Goal: Task Accomplishment & Management: Use online tool/utility

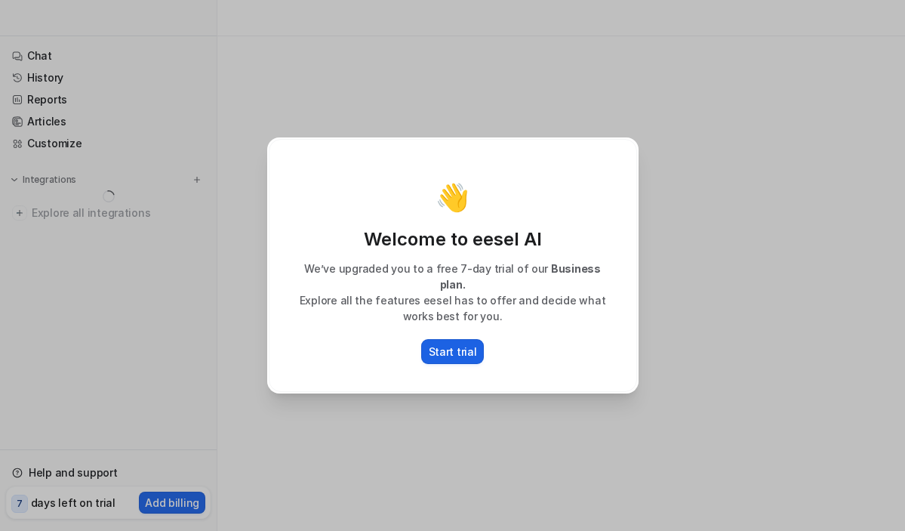
click at [458, 344] on p "Start trial" at bounding box center [453, 352] width 48 height 16
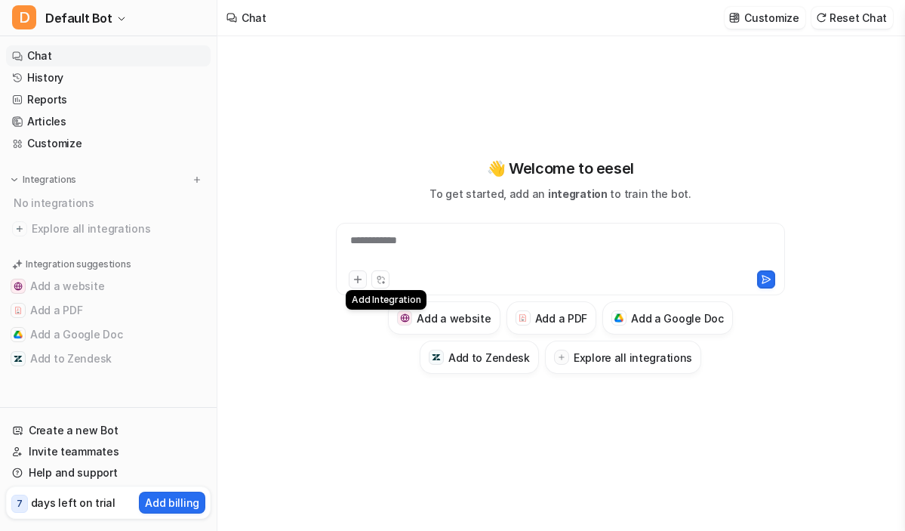
click at [356, 276] on icon at bounding box center [358, 279] width 11 height 11
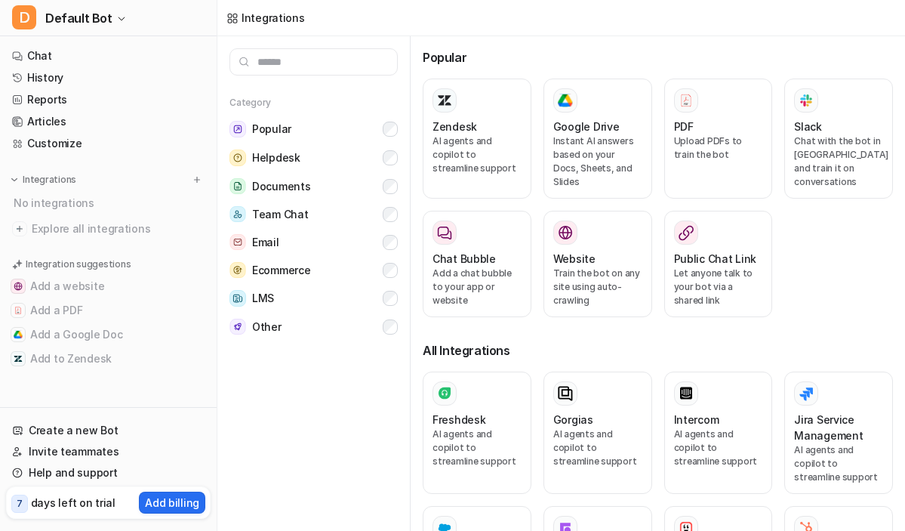
click at [693, 35] on div "Integrations" at bounding box center [561, 18] width 688 height 36
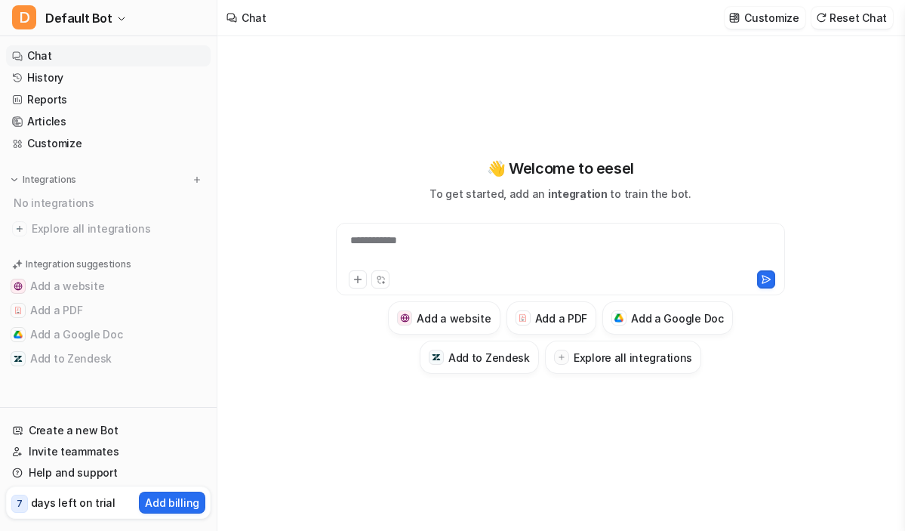
type textarea "**********"
click at [544, 316] on h3 "Add a PDF" at bounding box center [561, 318] width 52 height 16
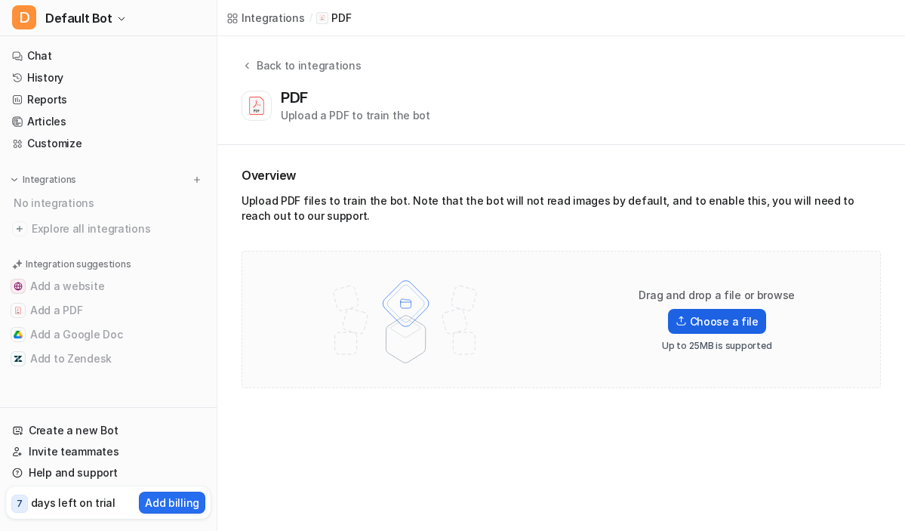
click at [684, 319] on img at bounding box center [681, 321] width 11 height 11
click at [0, 0] on input "Choose a file" at bounding box center [0, 0] width 0 height 0
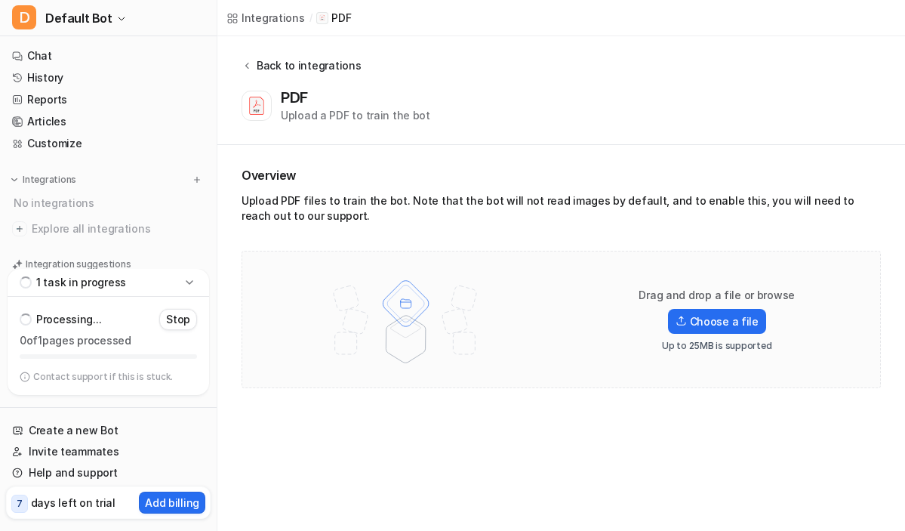
click at [282, 62] on div "Back to integrations" at bounding box center [306, 65] width 109 height 16
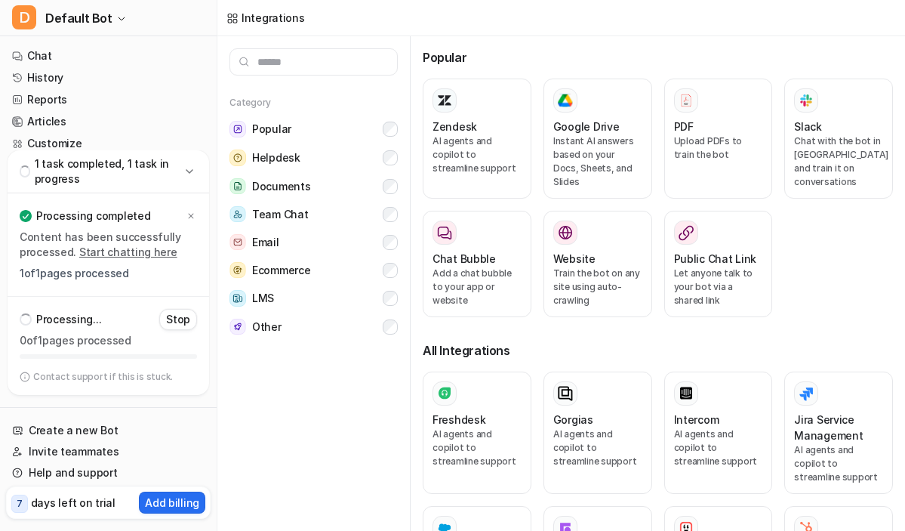
click at [248, 67] on input "text" at bounding box center [314, 61] width 168 height 27
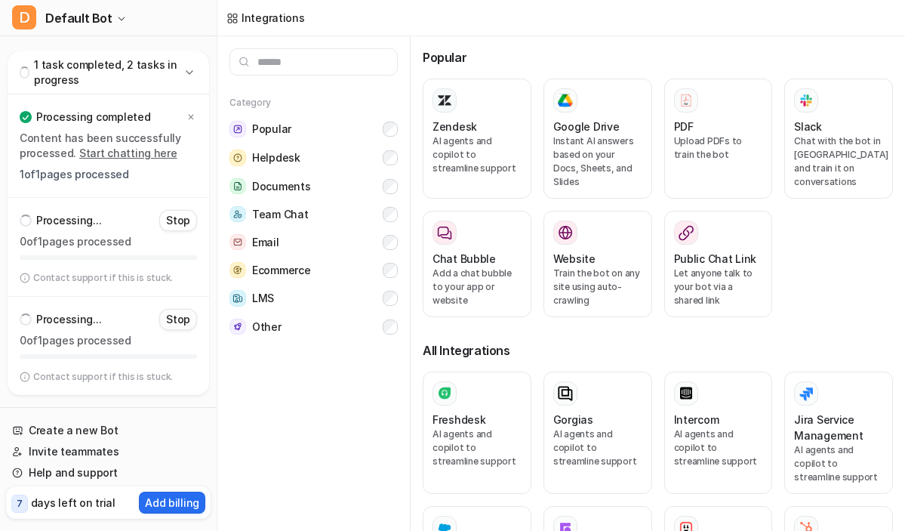
click at [180, 318] on p "Stop" at bounding box center [178, 319] width 24 height 15
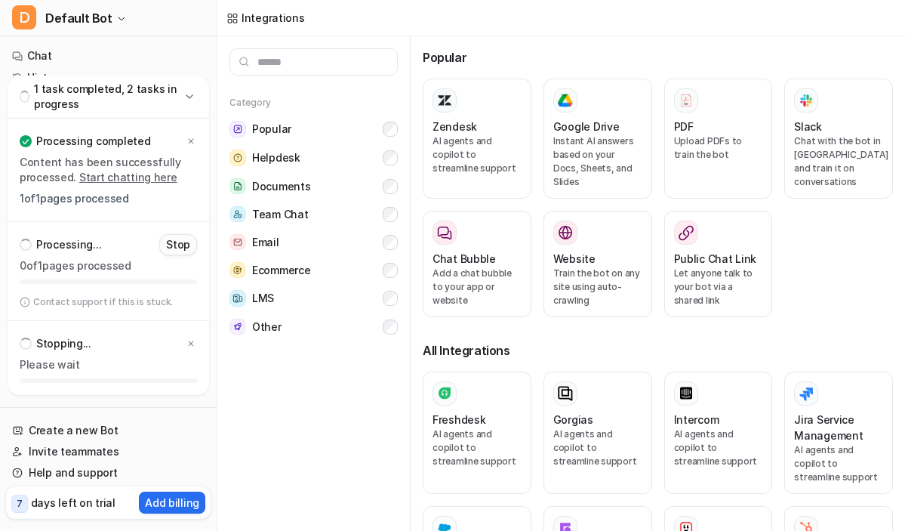
click at [175, 242] on p "Stop" at bounding box center [178, 244] width 24 height 15
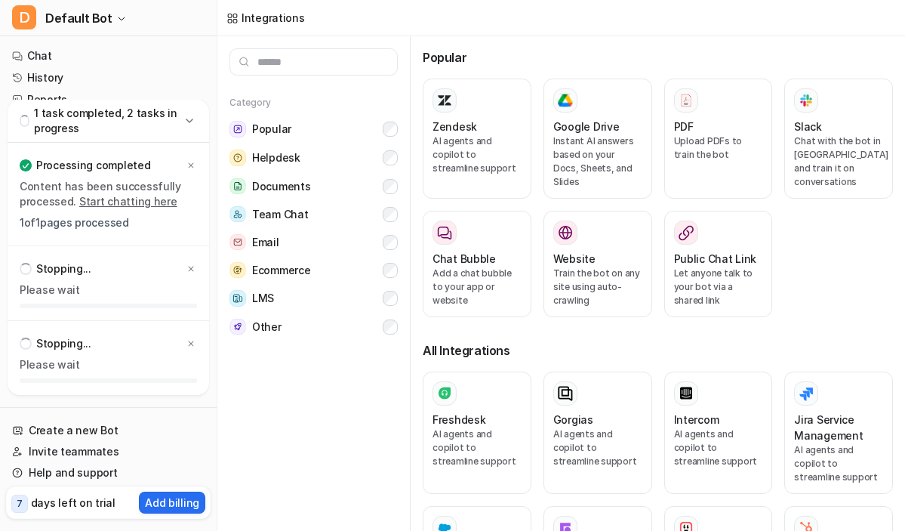
click at [116, 165] on p "Processing completed" at bounding box center [93, 165] width 114 height 15
click at [192, 264] on icon at bounding box center [191, 268] width 9 height 9
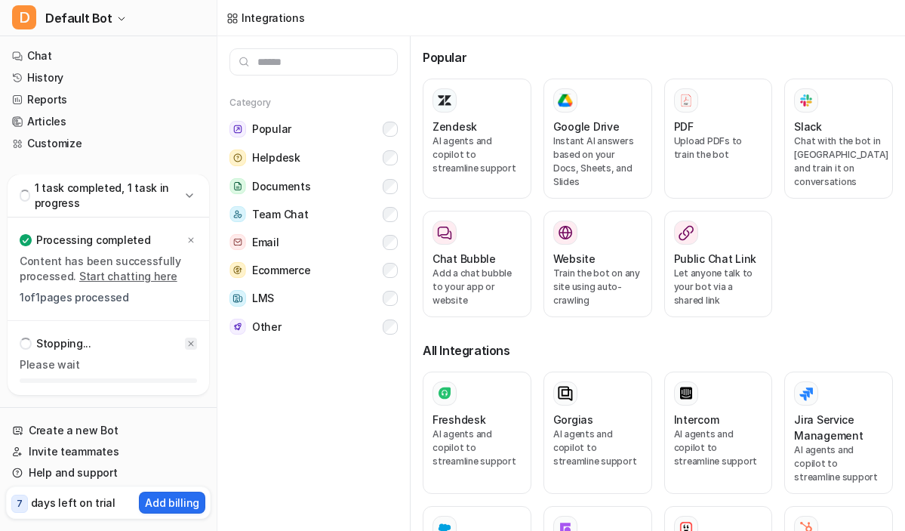
click at [190, 343] on icon at bounding box center [191, 343] width 5 height 5
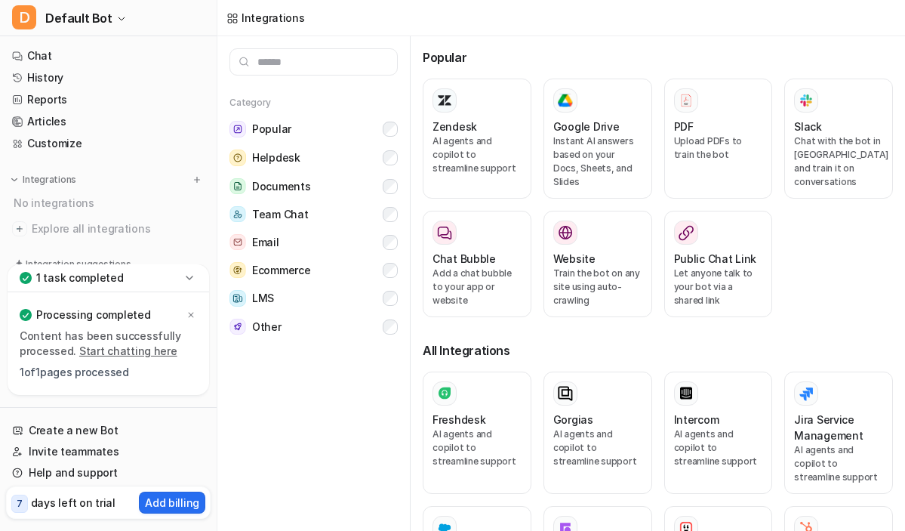
click at [131, 312] on p "Processing completed" at bounding box center [93, 314] width 114 height 15
click at [110, 375] on p "1 of 1 pages processed" at bounding box center [108, 372] width 177 height 15
click at [69, 338] on p "Content has been successfully processed. Start chatting here" at bounding box center [108, 343] width 177 height 30
click at [109, 355] on link "Start chatting here" at bounding box center [128, 350] width 98 height 13
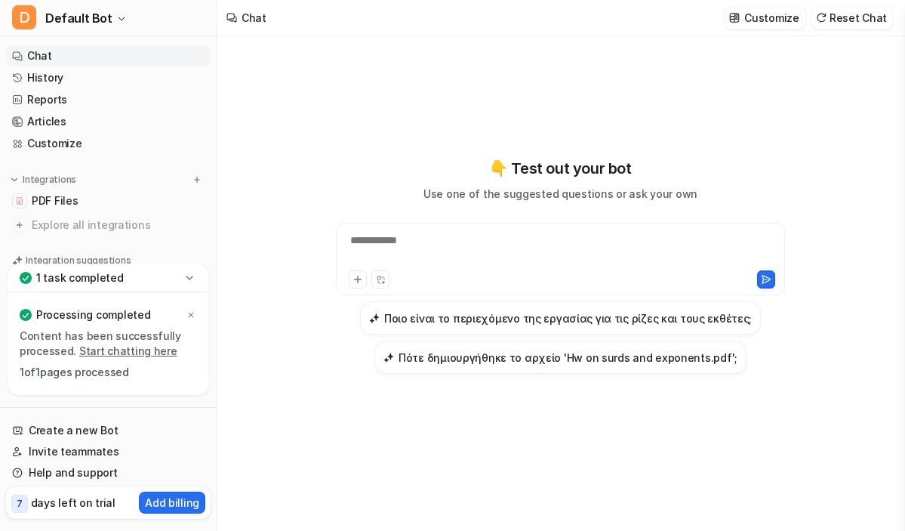
click at [113, 286] on div "1 task completed" at bounding box center [109, 278] width 202 height 28
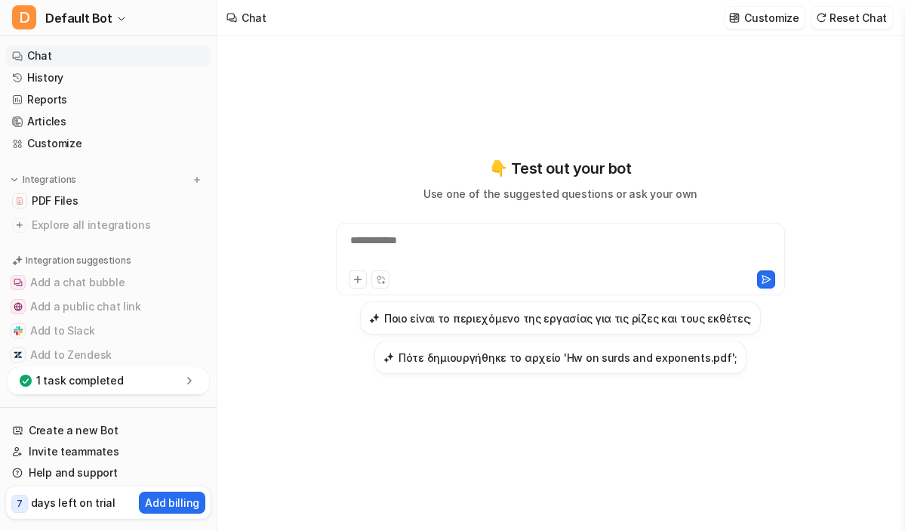
click at [129, 368] on div "1 task completed" at bounding box center [109, 381] width 202 height 28
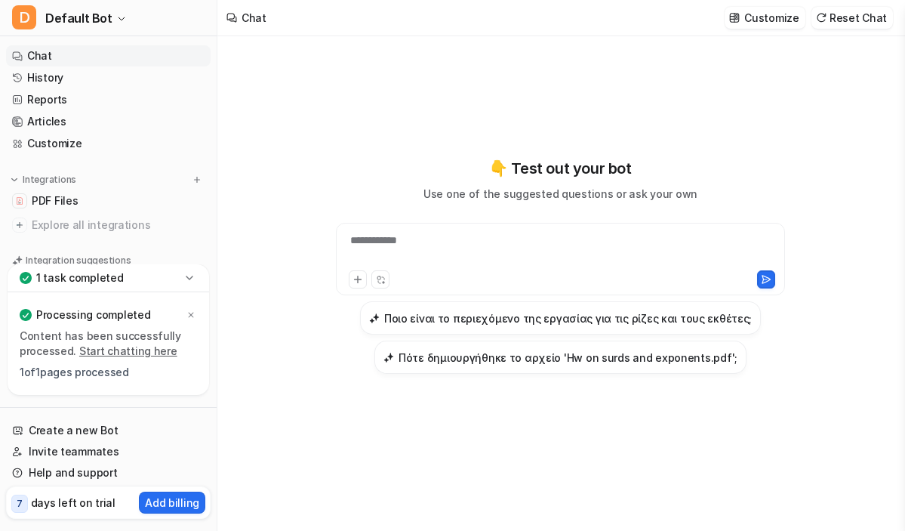
click at [70, 369] on p "1 of 1 pages processed" at bounding box center [108, 372] width 177 height 15
click at [63, 328] on p "Content has been successfully processed. Start chatting here" at bounding box center [108, 343] width 177 height 30
click at [323, 303] on div "**********" at bounding box center [561, 265] width 556 height 217
click at [354, 282] on icon at bounding box center [358, 279] width 11 height 11
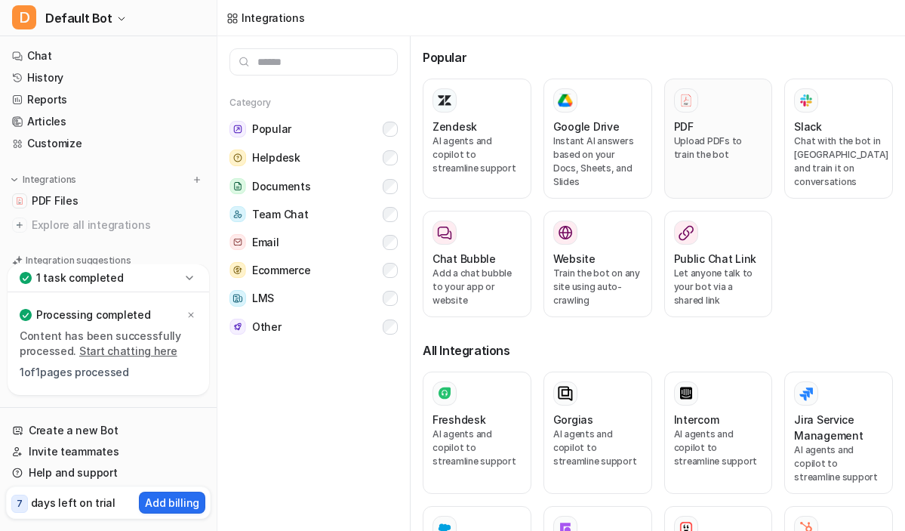
click at [701, 156] on p "Upload PDFs to train the bot" at bounding box center [718, 147] width 89 height 27
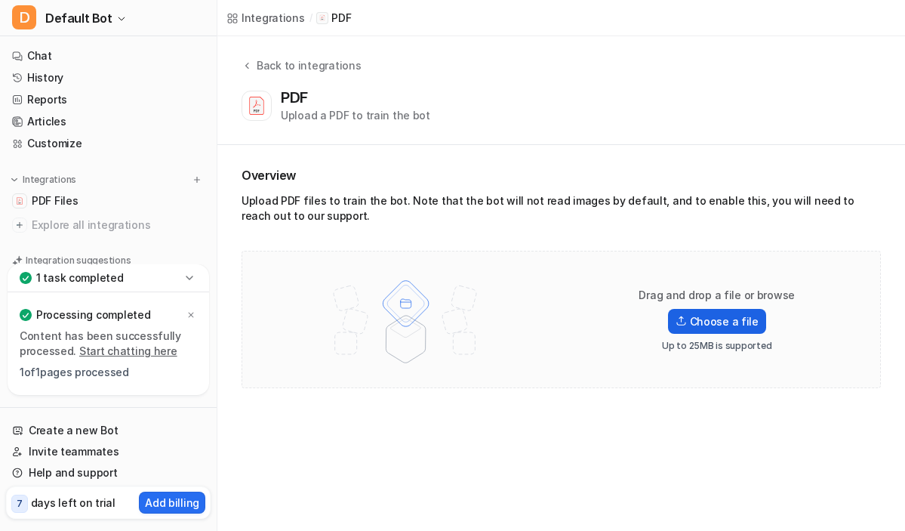
click at [691, 321] on label "Choose a file" at bounding box center [717, 321] width 98 height 25
click at [0, 0] on input "Choose a file" at bounding box center [0, 0] width 0 height 0
click at [253, 56] on div "Back to integrations PDF Upload a PDF to train the bot" at bounding box center [561, 90] width 688 height 109
click at [252, 66] on div "Back to integrations" at bounding box center [306, 65] width 109 height 16
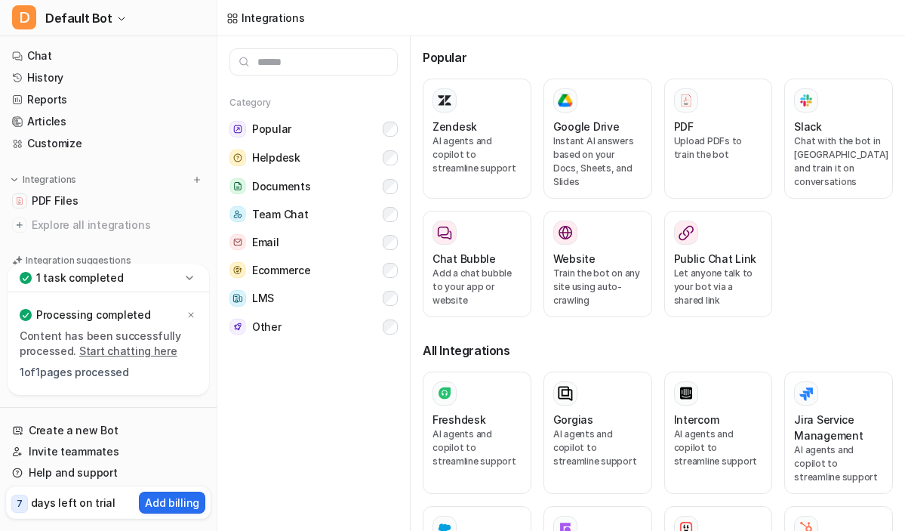
click at [188, 279] on icon at bounding box center [189, 277] width 15 height 15
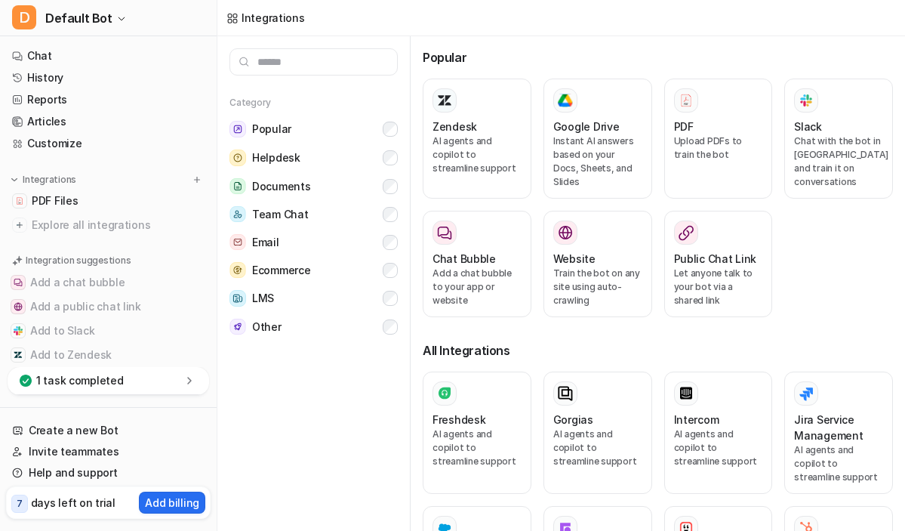
click at [188, 279] on button "Add a chat bubble" at bounding box center [108, 282] width 205 height 24
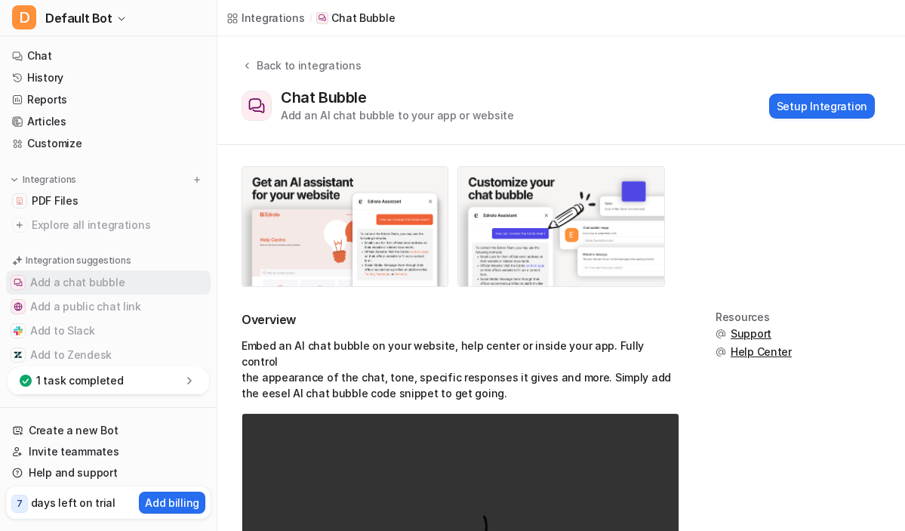
click at [160, 286] on button "Add a chat bubble" at bounding box center [108, 282] width 205 height 24
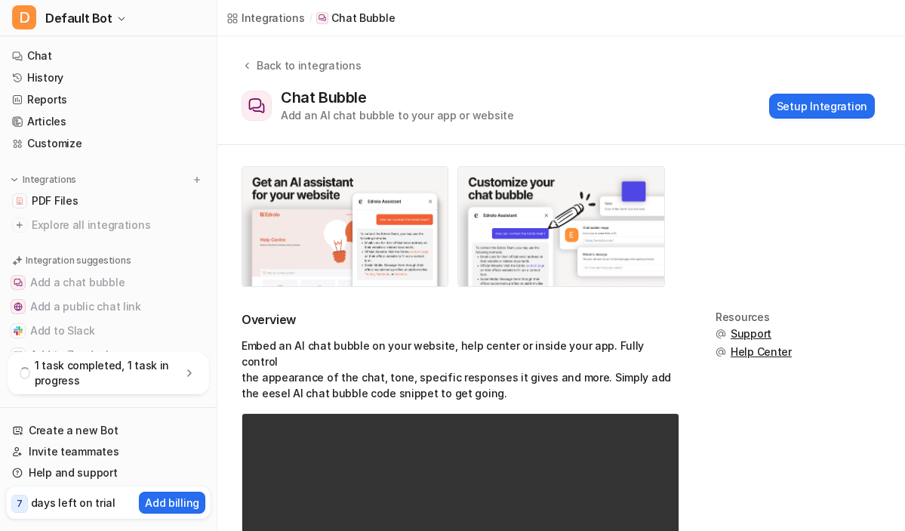
click at [80, 371] on p "1 task completed, 1 task in progress" at bounding box center [108, 373] width 147 height 30
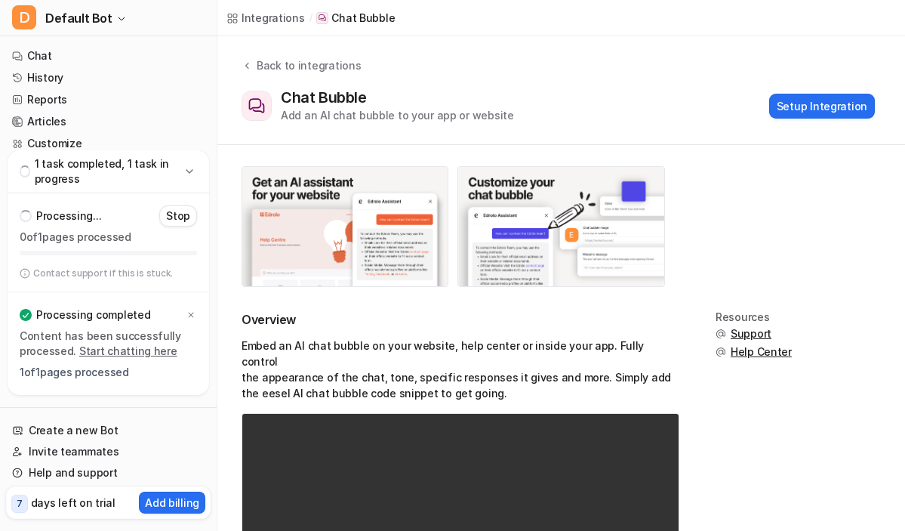
click at [90, 230] on p "0 of 1 pages processed" at bounding box center [108, 237] width 177 height 15
click at [79, 165] on p "1 task completed, 1 task in progress" at bounding box center [108, 171] width 147 height 30
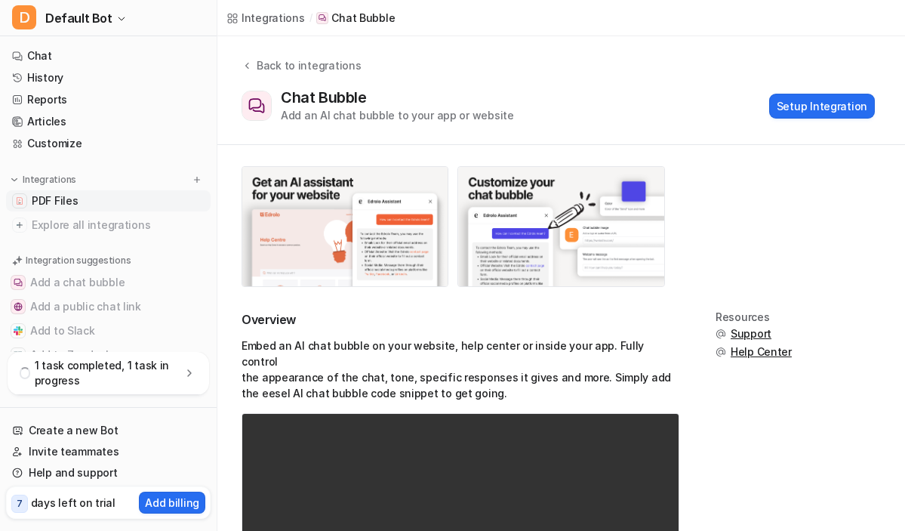
click at [86, 197] on link "PDF Files" at bounding box center [108, 200] width 205 height 21
click at [100, 201] on link "PDF Files" at bounding box center [108, 200] width 205 height 21
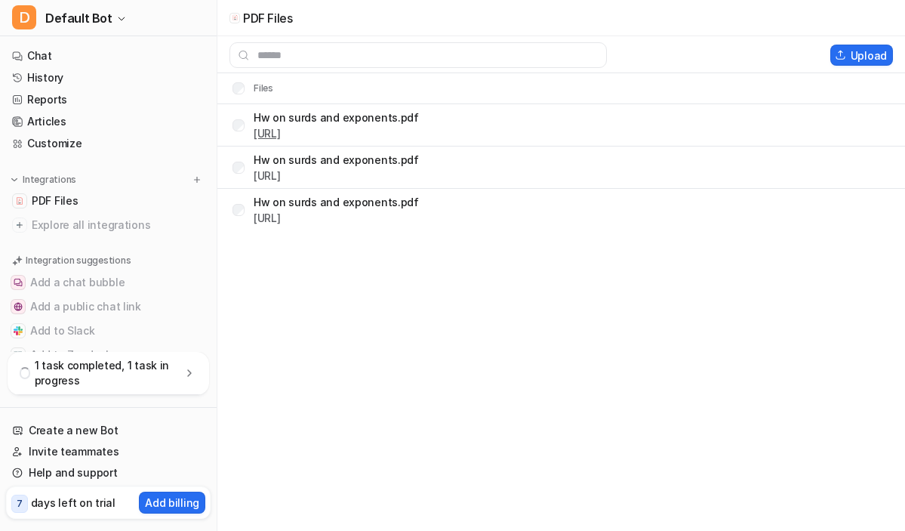
click at [281, 130] on link "[URL]" at bounding box center [267, 133] width 27 height 13
click at [800, 117] on tr "Hw on surds and exponents.pdf [URL]" at bounding box center [561, 125] width 688 height 42
click at [856, 57] on button "Upload" at bounding box center [862, 55] width 63 height 21
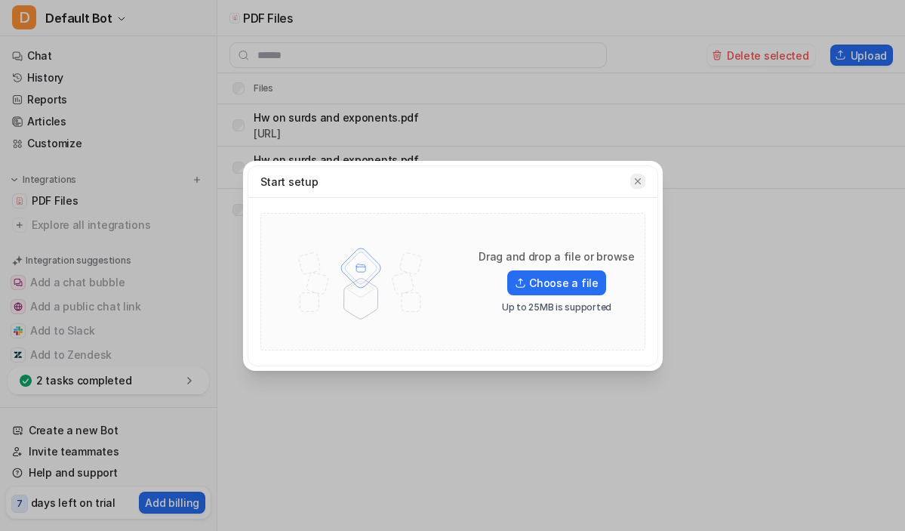
click at [640, 182] on icon "button" at bounding box center [638, 181] width 11 height 11
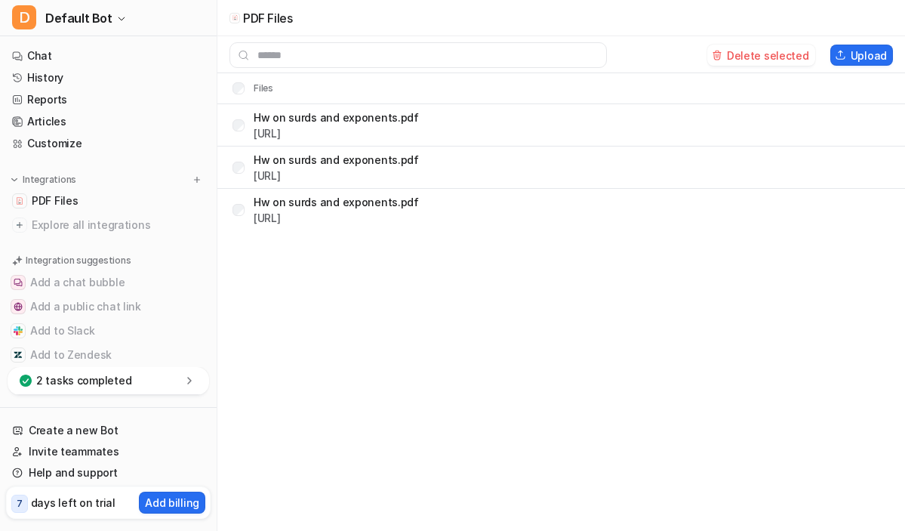
click at [162, 384] on div "2 tasks completed" at bounding box center [109, 381] width 202 height 28
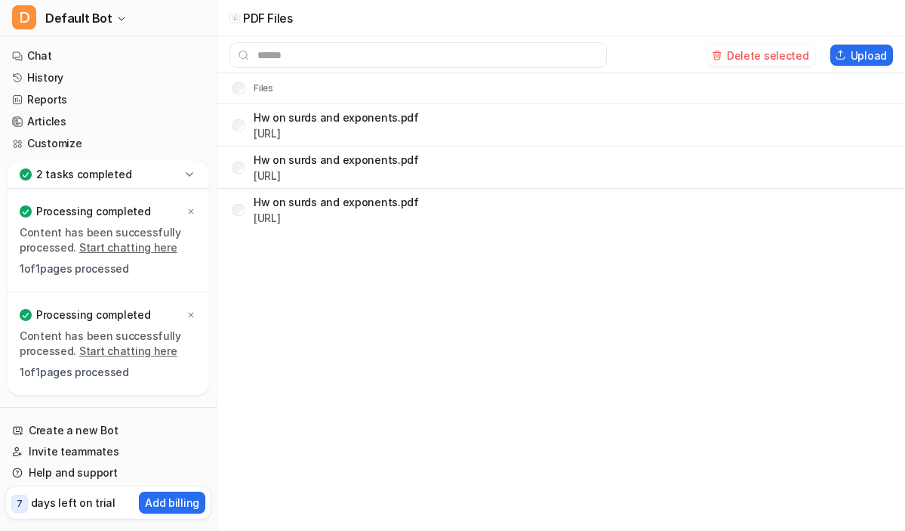
click at [137, 244] on link "Start chatting here" at bounding box center [128, 247] width 98 height 13
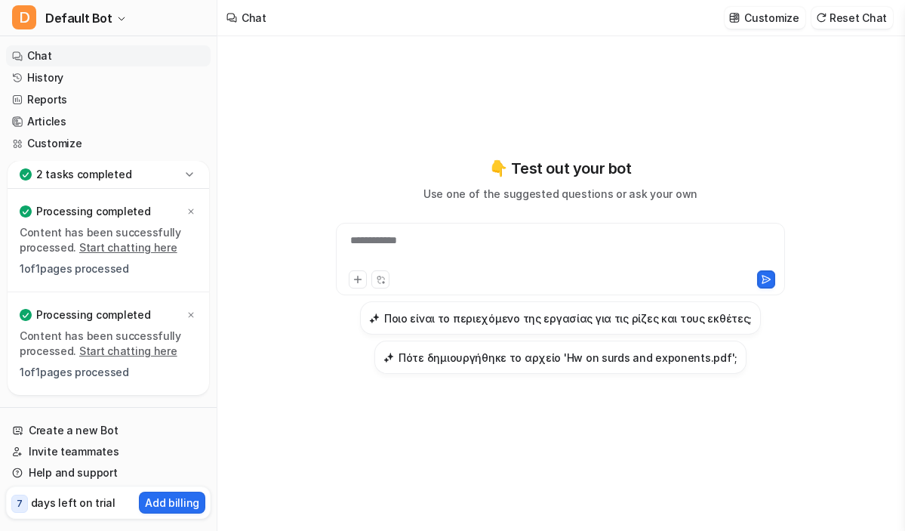
click at [337, 177] on div "**********" at bounding box center [561, 265] width 556 height 217
click at [190, 174] on icon at bounding box center [189, 174] width 15 height 15
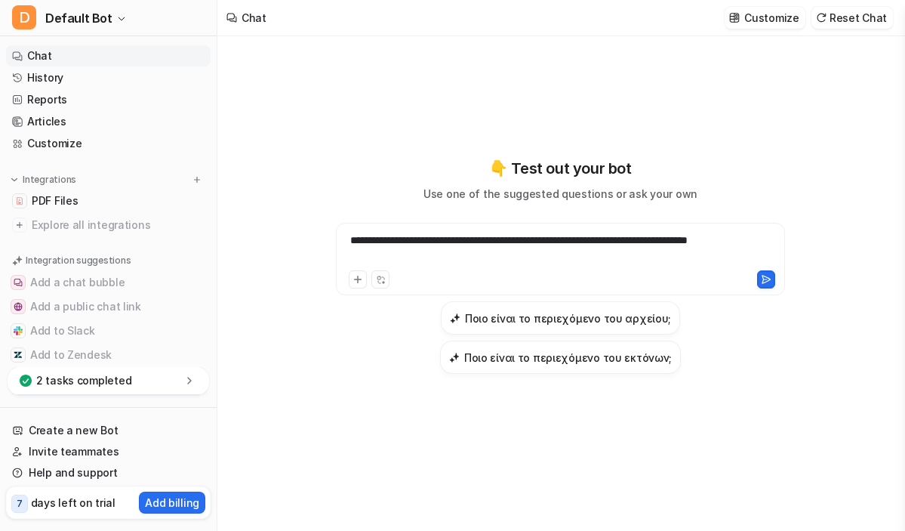
click at [521, 277] on div at bounding box center [456, 279] width 214 height 18
click at [772, 280] on button at bounding box center [766, 279] width 18 height 18
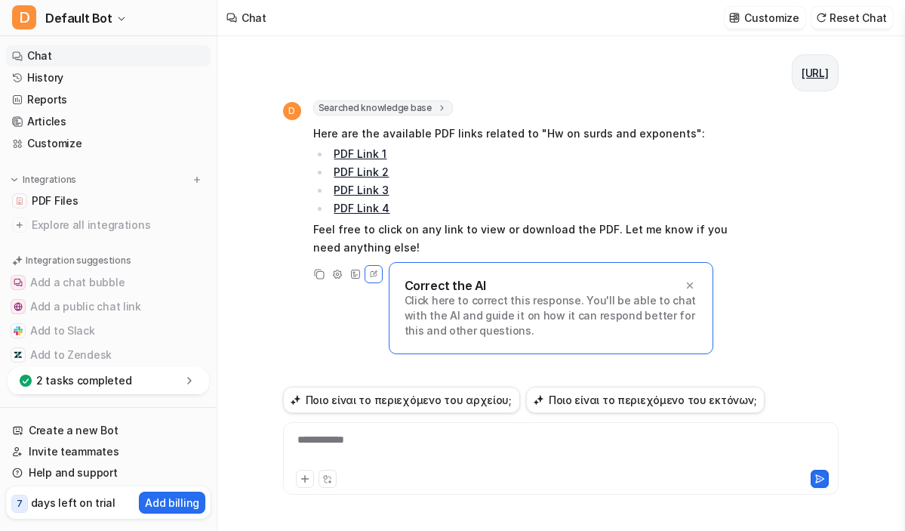
click at [352, 160] on link "PDF Link 1" at bounding box center [360, 153] width 53 height 13
click at [433, 450] on div "**********" at bounding box center [561, 449] width 548 height 35
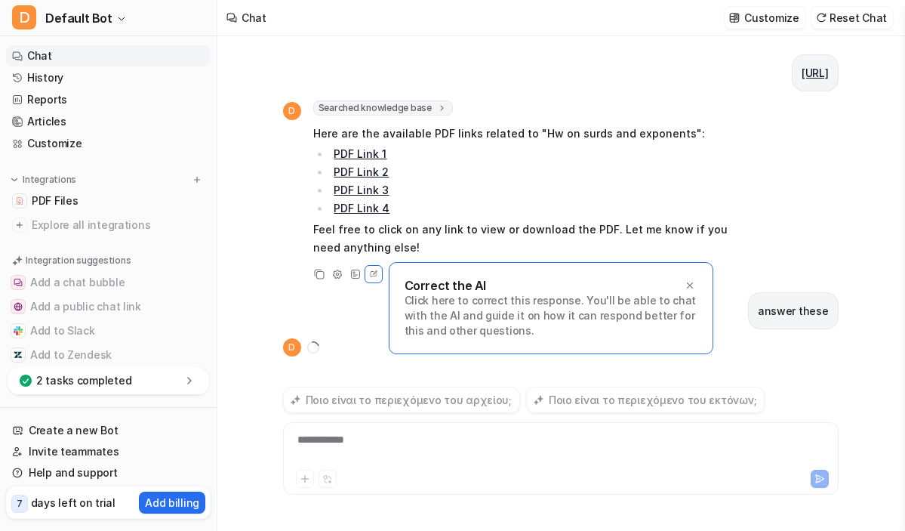
scroll to position [88, 0]
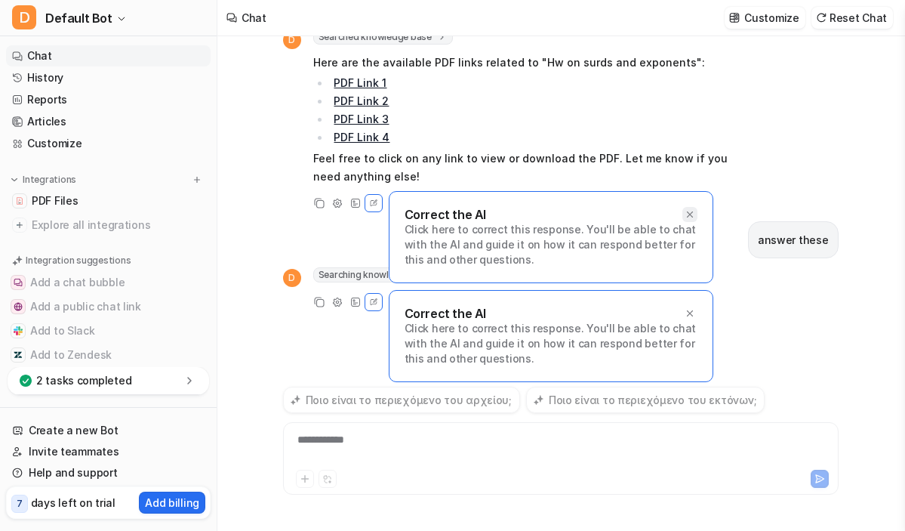
click at [686, 217] on icon at bounding box center [689, 214] width 6 height 6
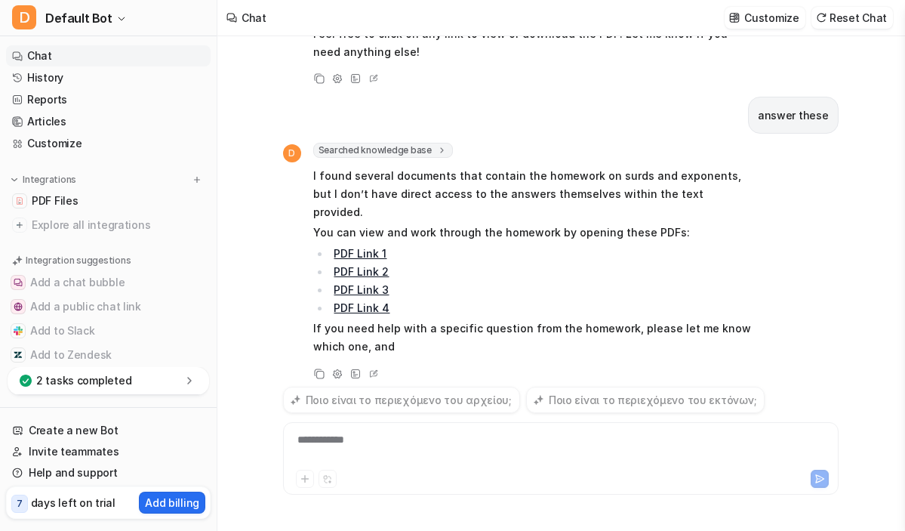
scroll to position [214, 0]
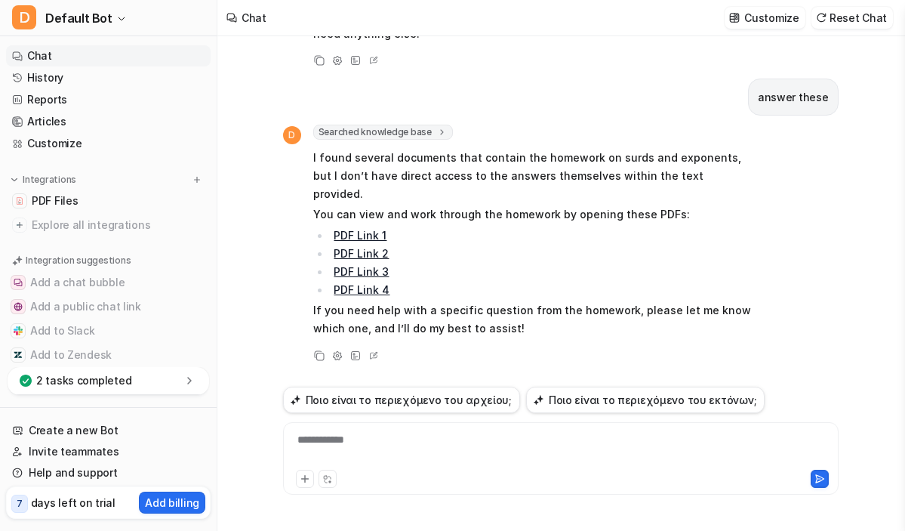
click at [429, 419] on div "**********" at bounding box center [561, 441] width 556 height 108
click at [405, 453] on div "**********" at bounding box center [561, 449] width 548 height 35
click at [357, 439] on div "**********" at bounding box center [561, 449] width 548 height 35
click at [415, 442] on div "**********" at bounding box center [561, 449] width 548 height 35
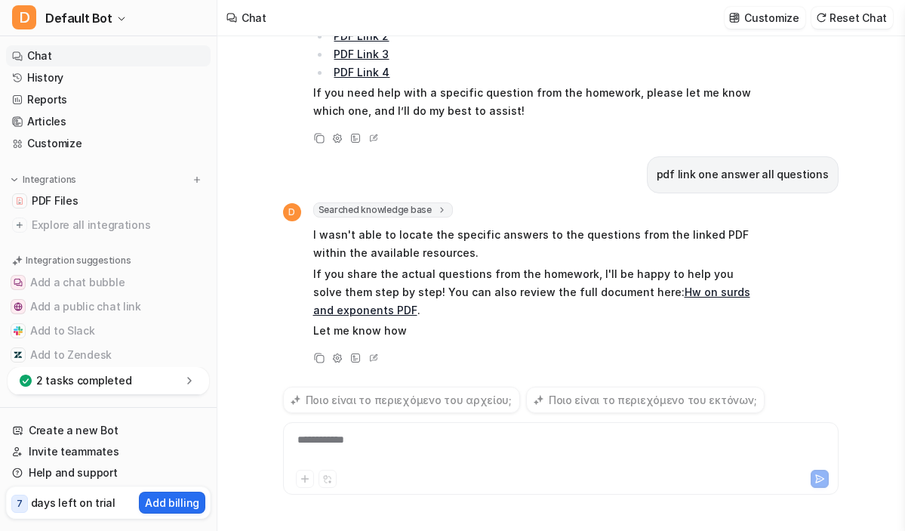
scroll to position [433, 0]
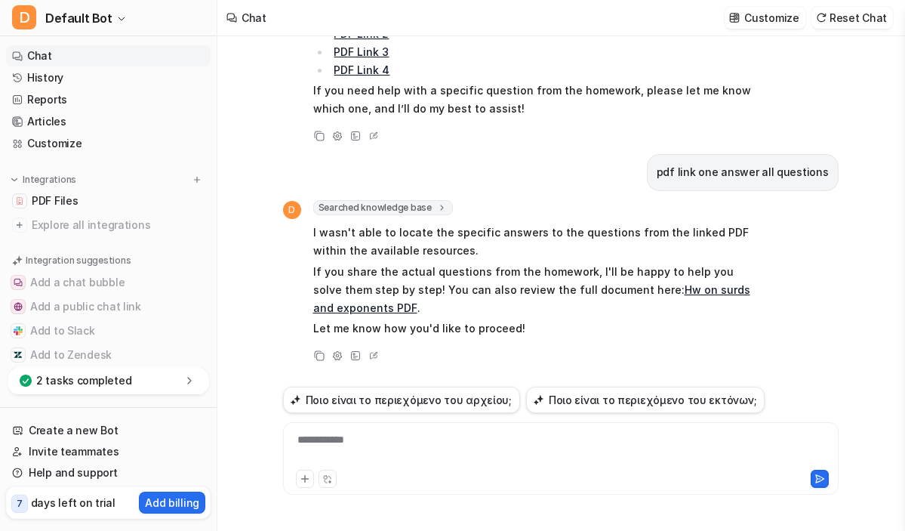
click at [659, 290] on link "Hw on surds and exponents PDF" at bounding box center [531, 298] width 437 height 31
click at [365, 452] on div "**********" at bounding box center [561, 449] width 548 height 35
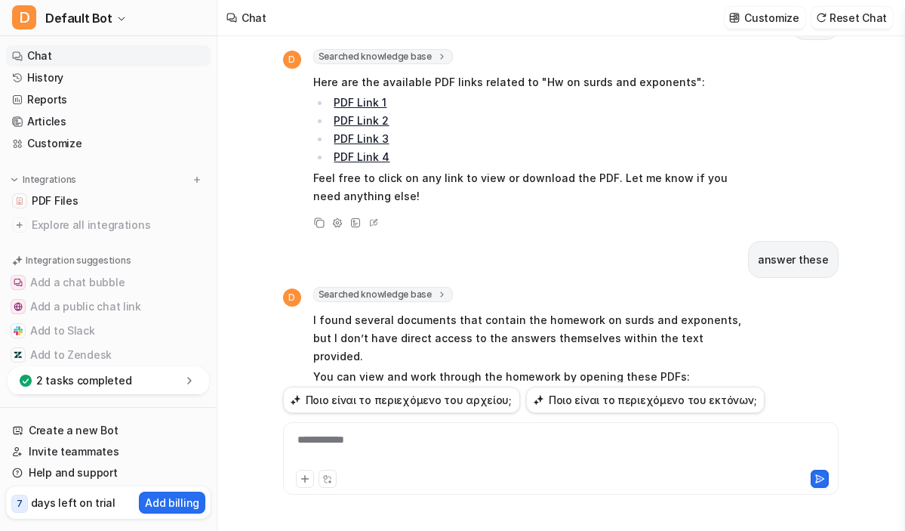
scroll to position [0, 0]
